Goal: Transaction & Acquisition: Purchase product/service

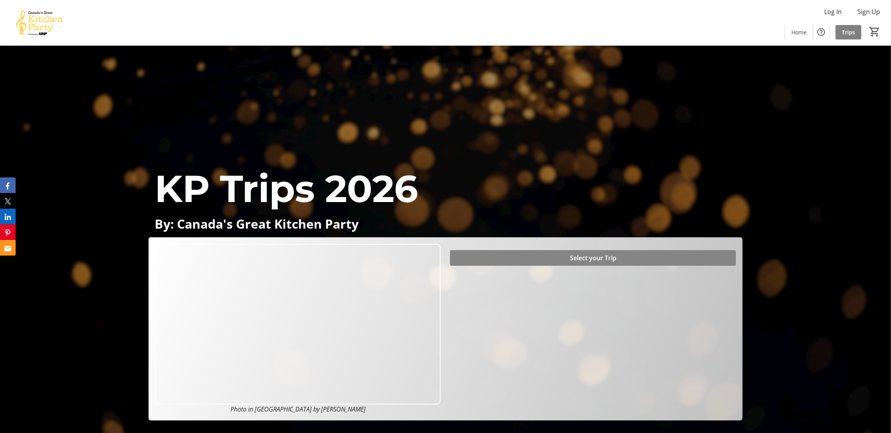
click at [579, 261] on span "Select your Trip" at bounding box center [593, 257] width 46 height 9
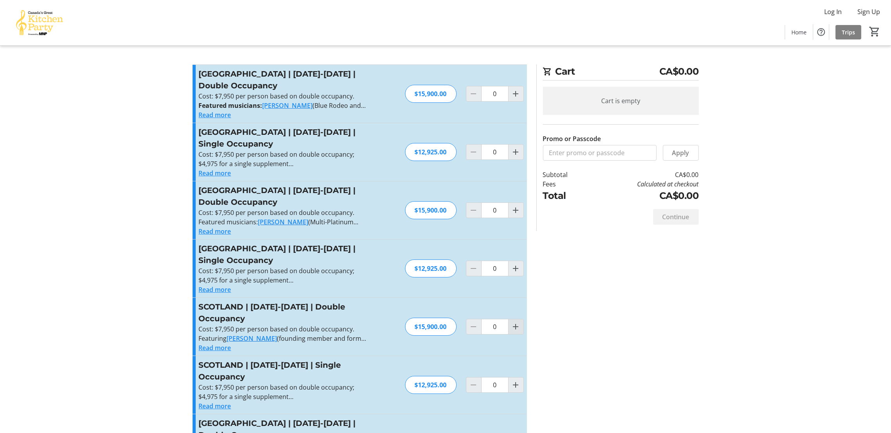
click at [518, 322] on mat-icon "Increment by one" at bounding box center [515, 326] width 9 height 9
type input "1"
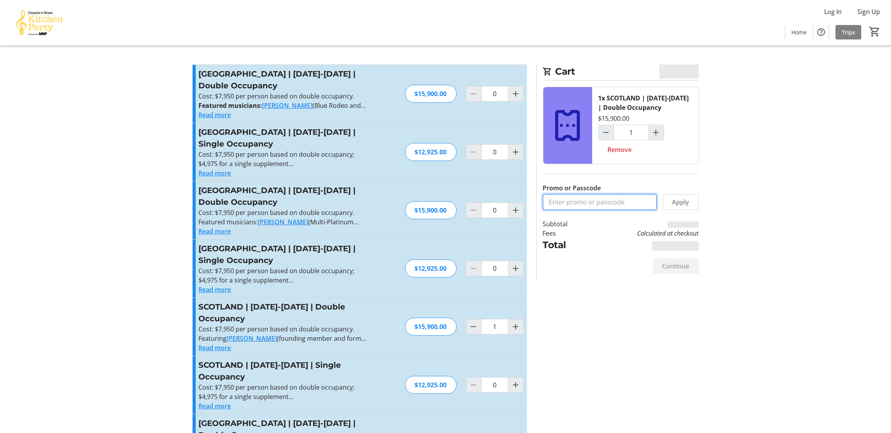
click at [611, 207] on input "Promo or Passcode" at bounding box center [600, 202] width 114 height 16
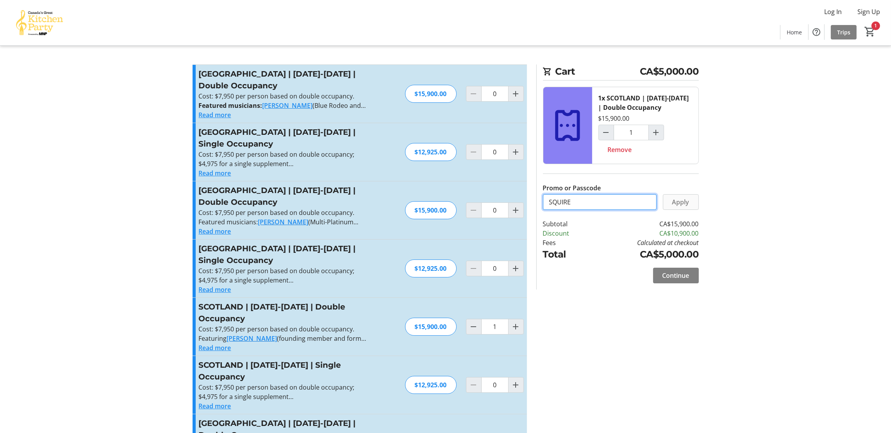
type input "SQUIRE"
click at [692, 200] on span at bounding box center [680, 202] width 35 height 19
drag, startPoint x: 578, startPoint y: 200, endPoint x: 500, endPoint y: 195, distance: 77.9
click at [503, 195] on div "Promo or Passcode Apply SQUIRE promo code applied. [GEOGRAPHIC_DATA] | [DATE]-[…" at bounding box center [446, 359] width 516 height 591
drag, startPoint x: 470, startPoint y: 318, endPoint x: 475, endPoint y: 320, distance: 5.2
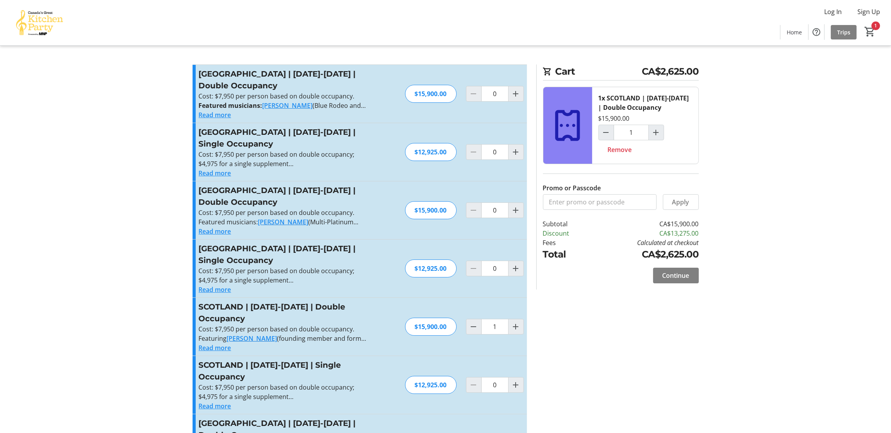
click at [470, 322] on mat-icon "Decrement by one" at bounding box center [473, 326] width 9 height 9
type input "0"
click at [667, 346] on div "Promo or Passcode Apply [GEOGRAPHIC_DATA] | [DATE]-[DATE] | Double Occupancy Co…" at bounding box center [446, 359] width 516 height 591
